Goal: Information Seeking & Learning: Understand process/instructions

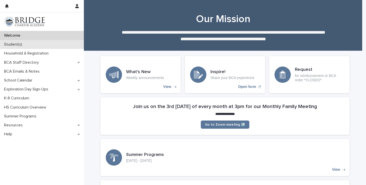
click at [43, 41] on div "Student(s)" at bounding box center [42, 44] width 84 height 9
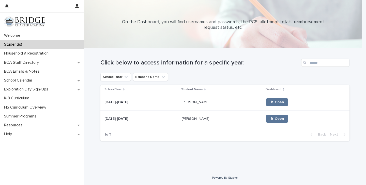
scroll to position [3, 0]
click at [49, 50] on div "Household & Registration" at bounding box center [42, 53] width 84 height 9
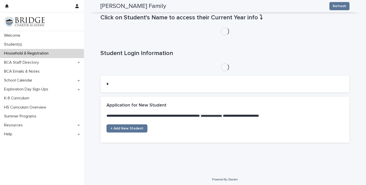
scroll to position [232, 0]
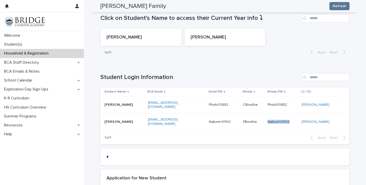
drag, startPoint x: 288, startPoint y: 120, endPoint x: 267, endPoint y: 119, distance: 20.6
click at [268, 119] on p "Nature=0992" at bounding box center [279, 120] width 23 height 5
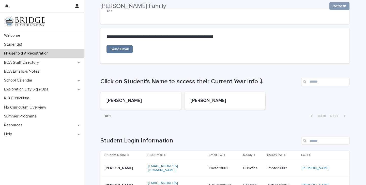
scroll to position [211, 0]
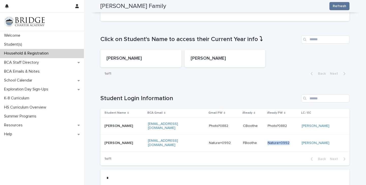
copy div "Nature=0992 Nature=0992"
drag, startPoint x: 290, startPoint y: 143, endPoint x: 268, endPoint y: 141, distance: 21.9
click at [268, 141] on div "Nature=0992 Nature=0992" at bounding box center [283, 143] width 30 height 4
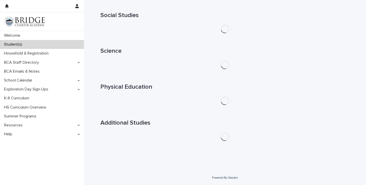
scroll to position [164, 0]
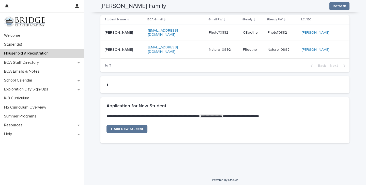
scroll to position [303, 0]
copy tr "[EMAIL_ADDRESS][DOMAIN_NAME] Photo?0882 CBoothe Photo?0882 Photo?0882"
drag, startPoint x: 99, startPoint y: 36, endPoint x: 302, endPoint y: 26, distance: 203.1
click at [302, 26] on tr "[PERSON_NAME] [EMAIL_ADDRESS][DOMAIN_NAME] Photo?0882 CBoothe Photo?0882 Photo?…" at bounding box center [224, 32] width 249 height 17
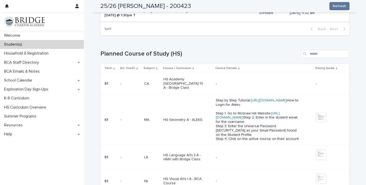
scroll to position [189, 0]
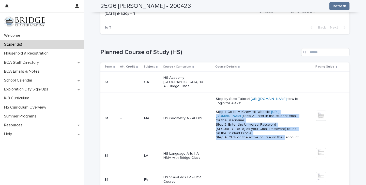
drag, startPoint x: 211, startPoint y: 114, endPoint x: 234, endPoint y: 139, distance: 32.9
click at [234, 139] on td "Step by Step Tutorial: [URL][DOMAIN_NAME] How to Login for Aleks: Step 1: Go to…" at bounding box center [264, 118] width 100 height 51
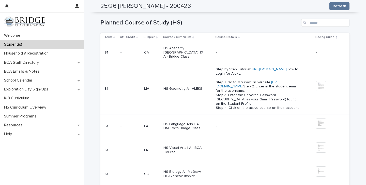
scroll to position [243, 0]
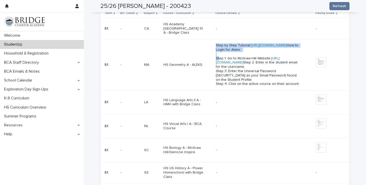
copy div "Step by Step Tutorial: [URL][DOMAIN_NAME] How to Login for Aleks:"
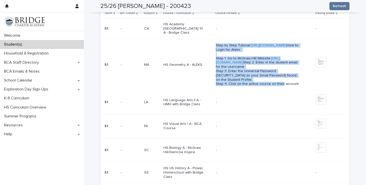
copy div "Step by Step Tutorial: [URL][DOMAIN_NAME] How to Login for Aleks: Step 1: Go to…"
drag, startPoint x: 297, startPoint y: 84, endPoint x: 218, endPoint y: 86, distance: 78.3
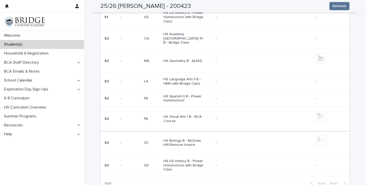
scroll to position [398, 0]
click at [321, 111] on img at bounding box center [321, 116] width 10 height 10
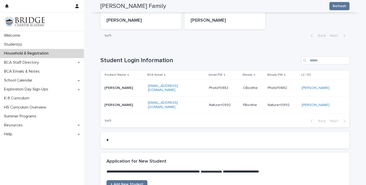
scroll to position [250, 0]
